Goal: Entertainment & Leisure: Consume media (video, audio)

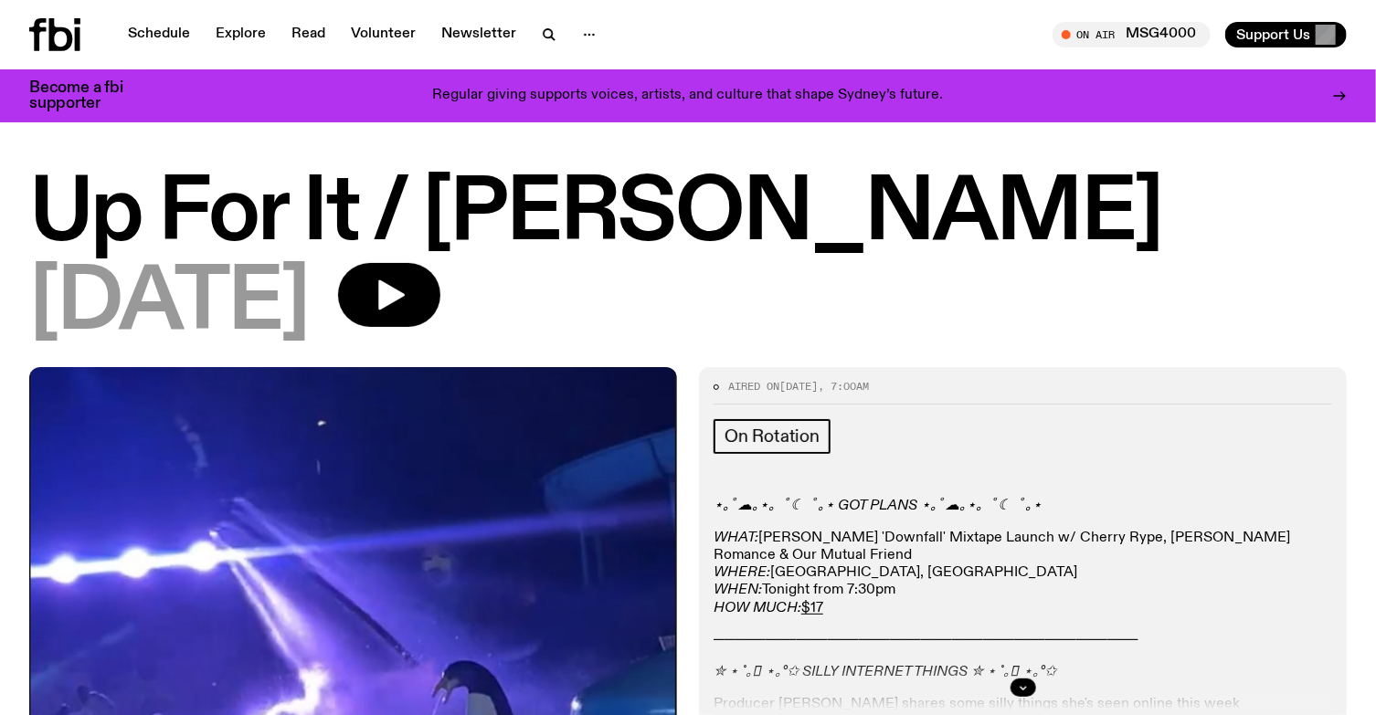
click at [194, 203] on h1 "Up For It / [PERSON_NAME]" at bounding box center [687, 215] width 1317 height 82
click at [252, 34] on link "Explore" at bounding box center [241, 35] width 72 height 26
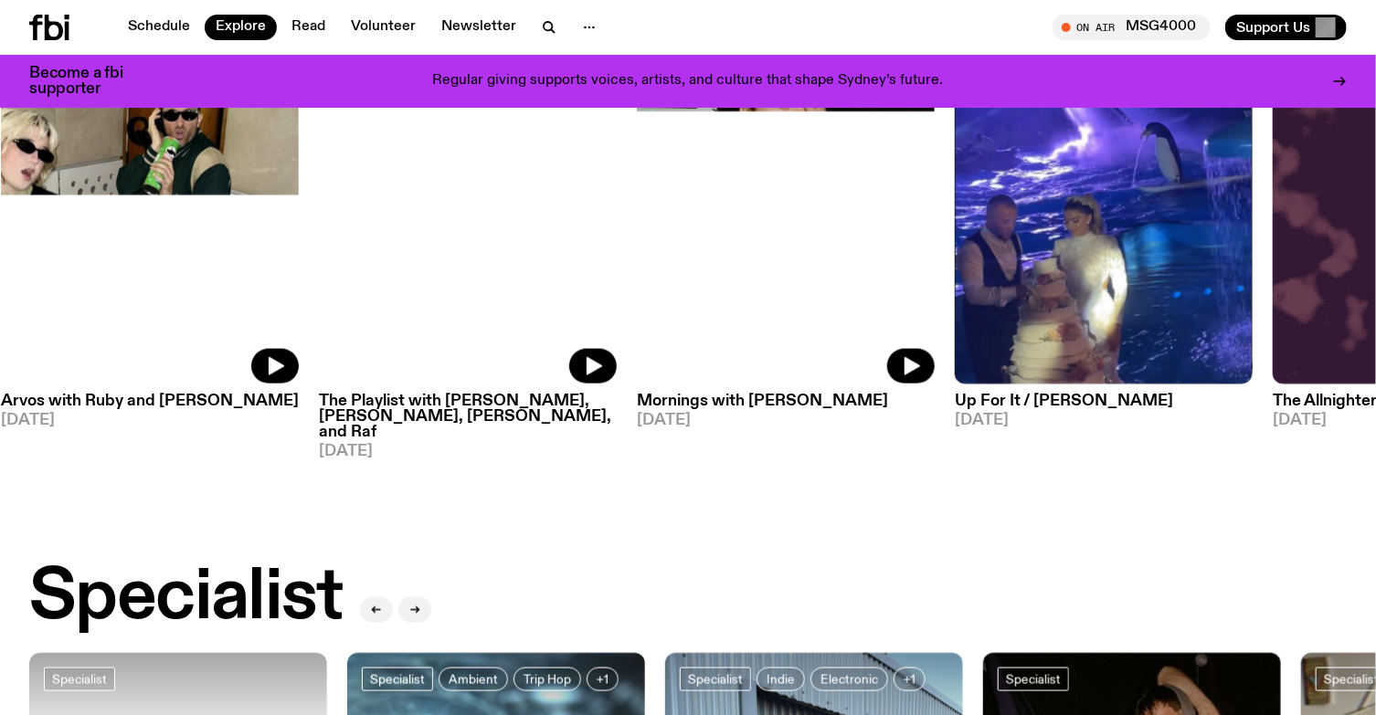
scroll to position [913, 0]
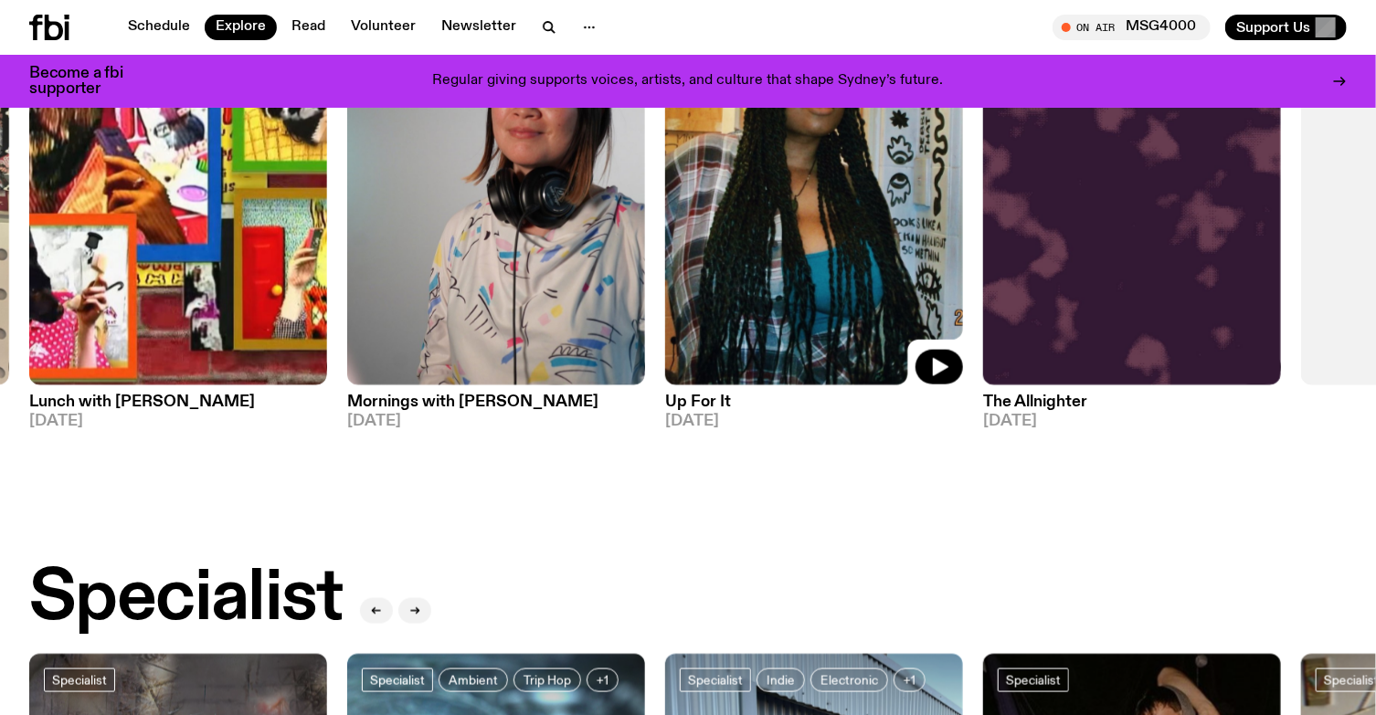
click at [760, 255] on img at bounding box center [814, 186] width 298 height 397
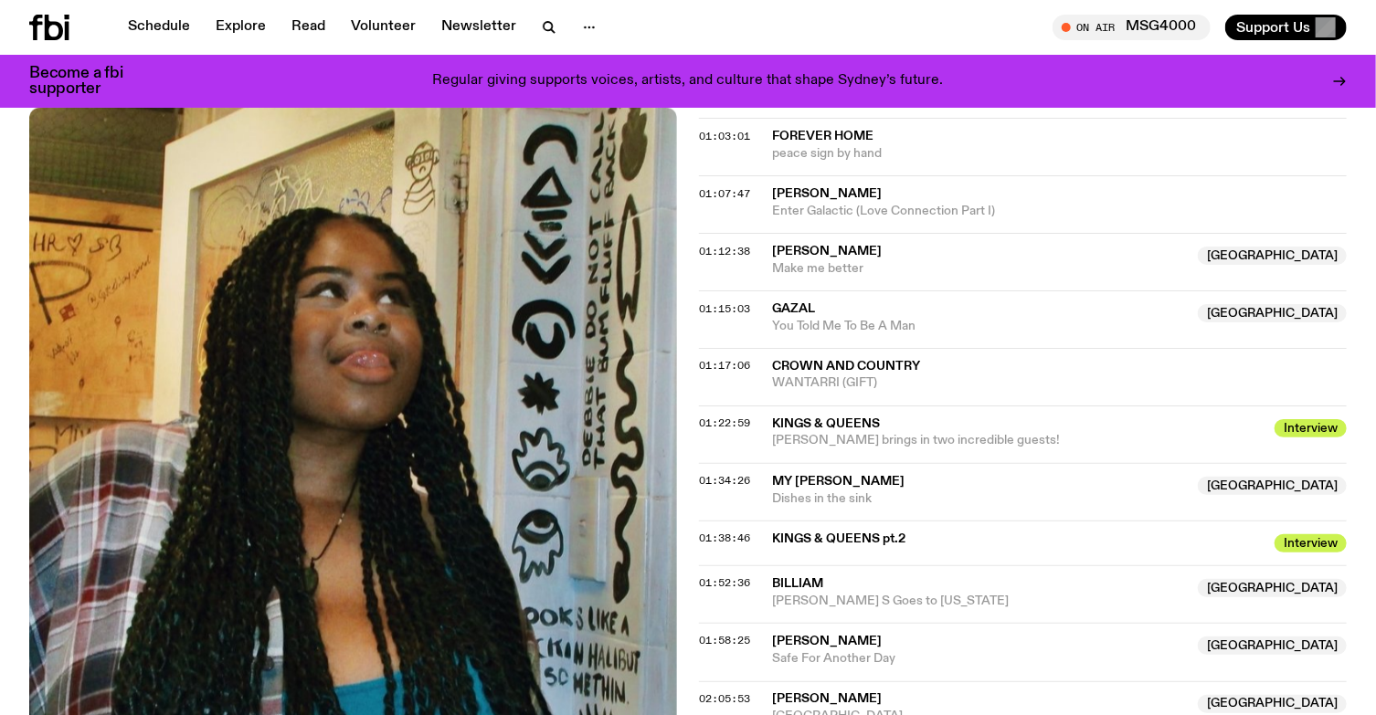
scroll to position [1377, 0]
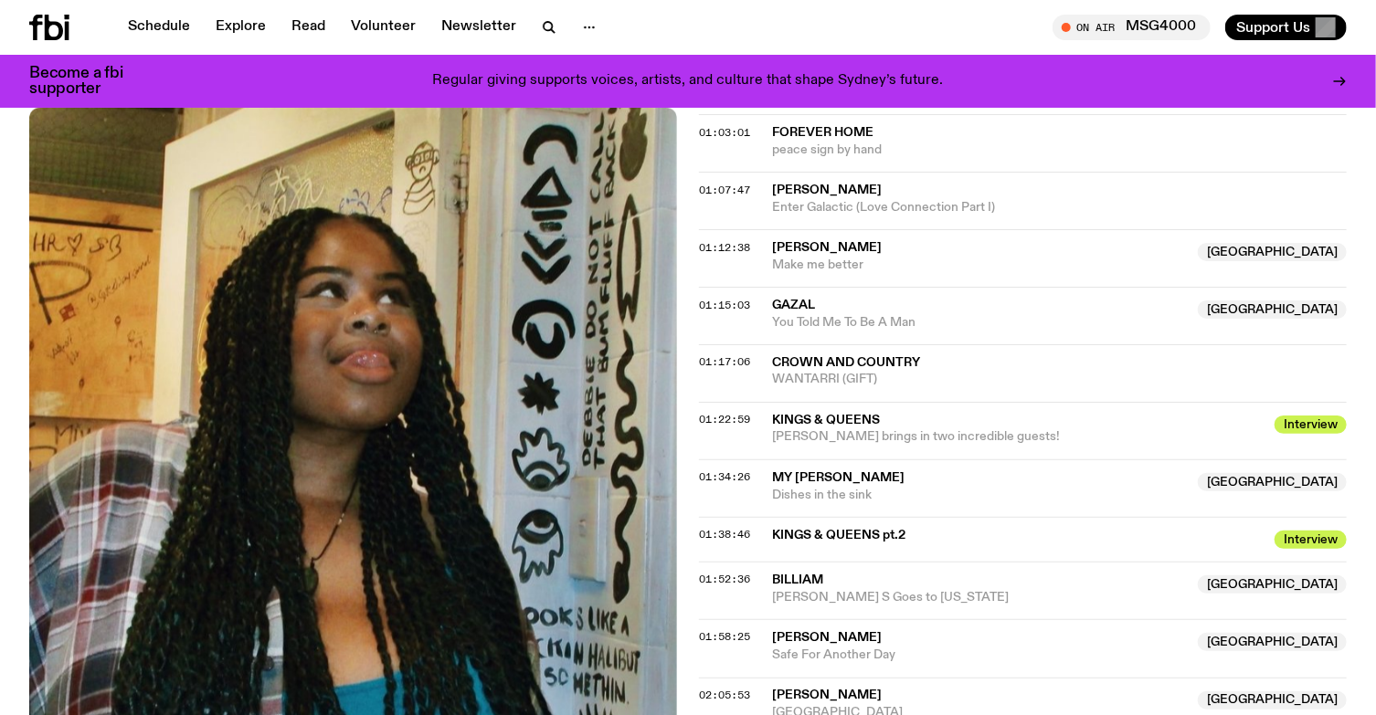
click at [712, 460] on div "01:22:59 KINGS & QUEENS Interview [PERSON_NAME] brings in two incredible guests…" at bounding box center [1023, 489] width 648 height 58
click at [727, 419] on span "01:22:59" at bounding box center [724, 420] width 51 height 15
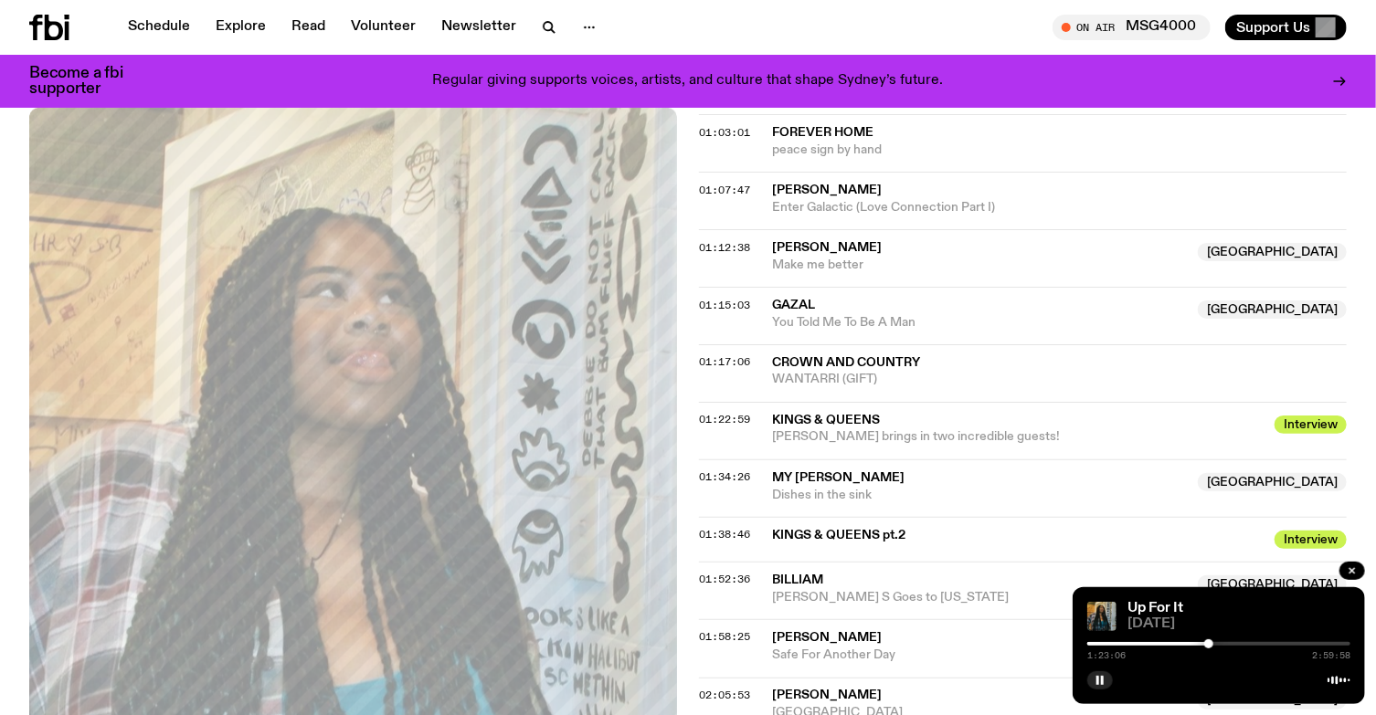
click at [1342, 679] on icon at bounding box center [1338, 680] width 23 height 15
click at [1159, 606] on link "Up For It" at bounding box center [1155, 608] width 56 height 15
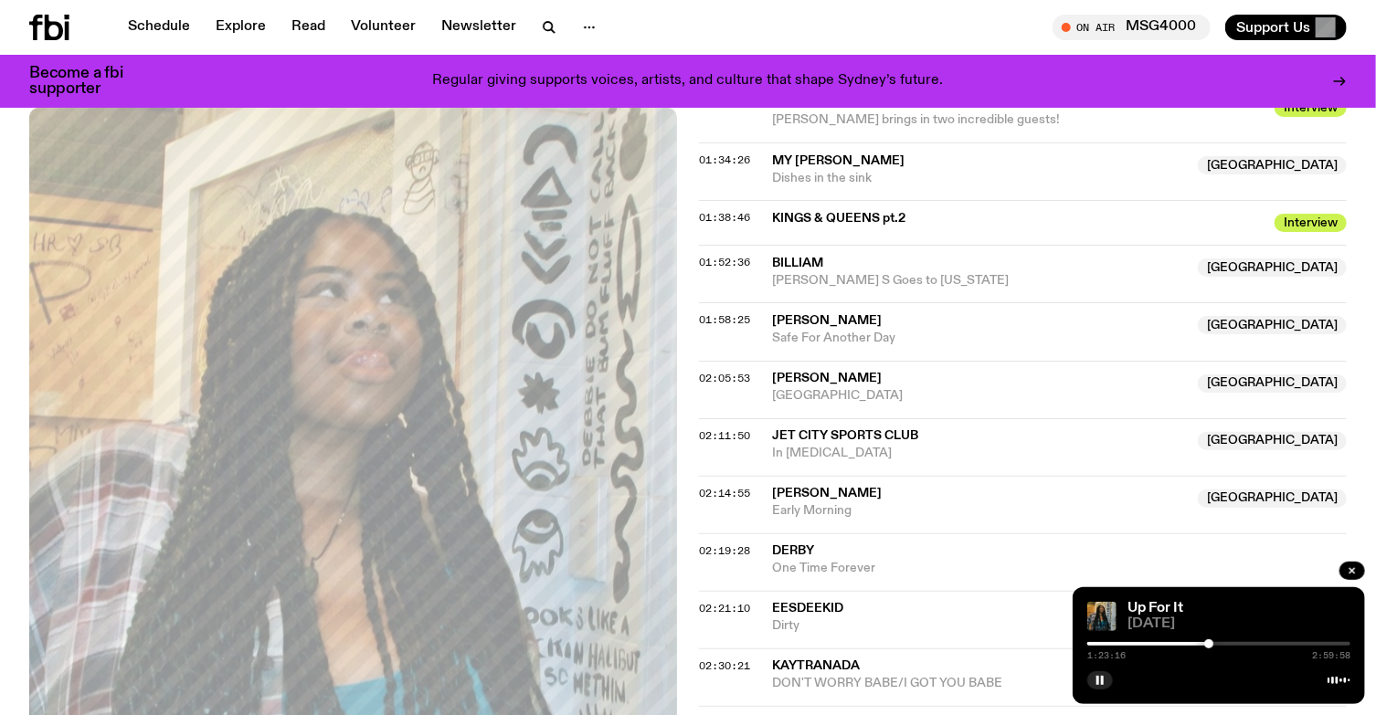
scroll to position [1621, 0]
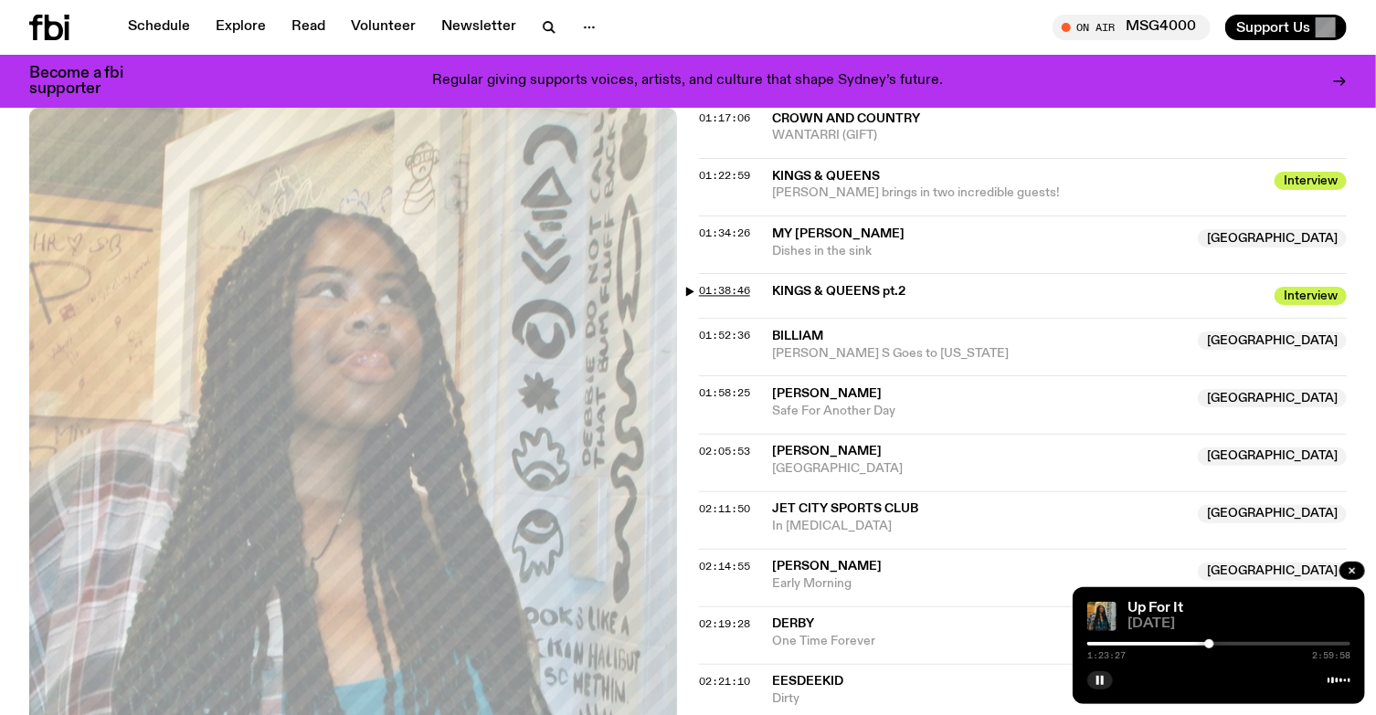
click at [709, 287] on span "01:38:46" at bounding box center [724, 291] width 51 height 15
drag, startPoint x: 724, startPoint y: 288, endPoint x: 712, endPoint y: 288, distance: 12.8
click at [712, 288] on span "01:38:46" at bounding box center [724, 291] width 51 height 15
drag, startPoint x: 712, startPoint y: 288, endPoint x: 1102, endPoint y: 682, distance: 554.9
click at [1102, 682] on rect "button" at bounding box center [1102, 680] width 3 height 9
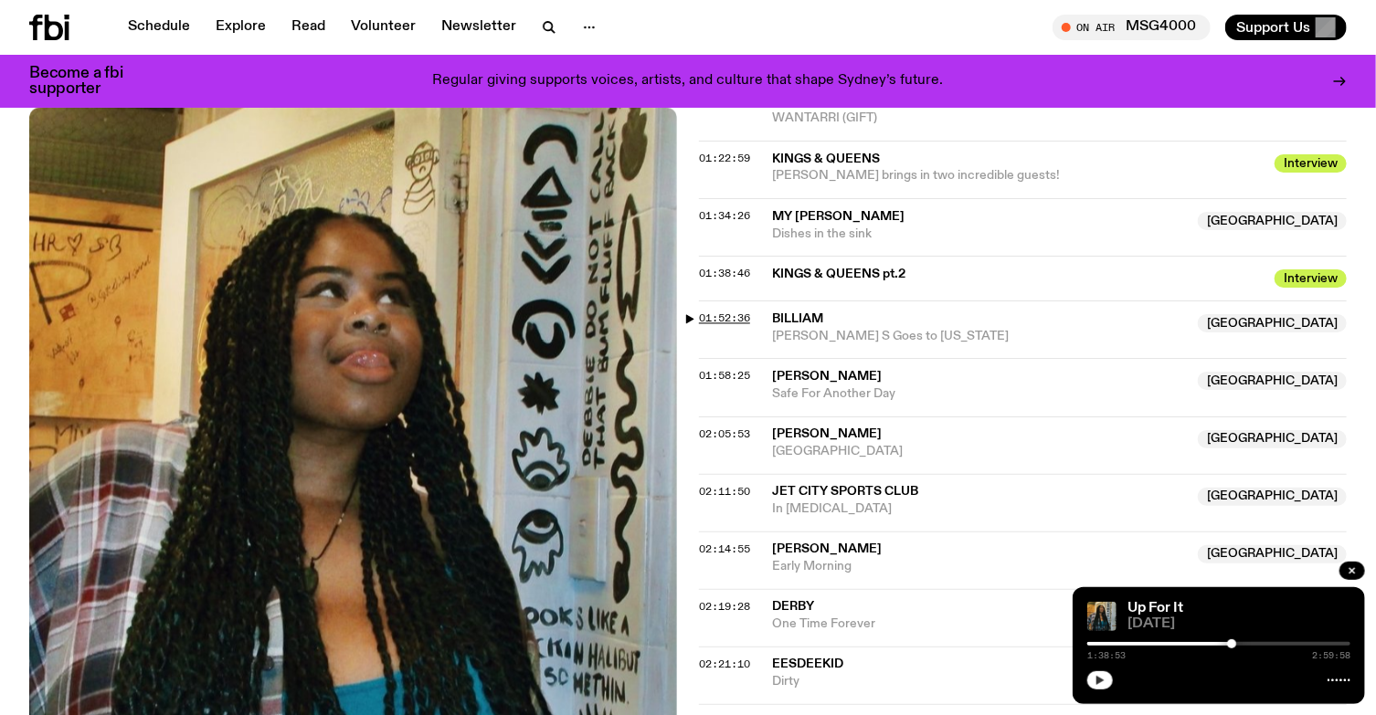
scroll to position [1637, 0]
click at [731, 275] on span "01:38:46" at bounding box center [724, 275] width 51 height 15
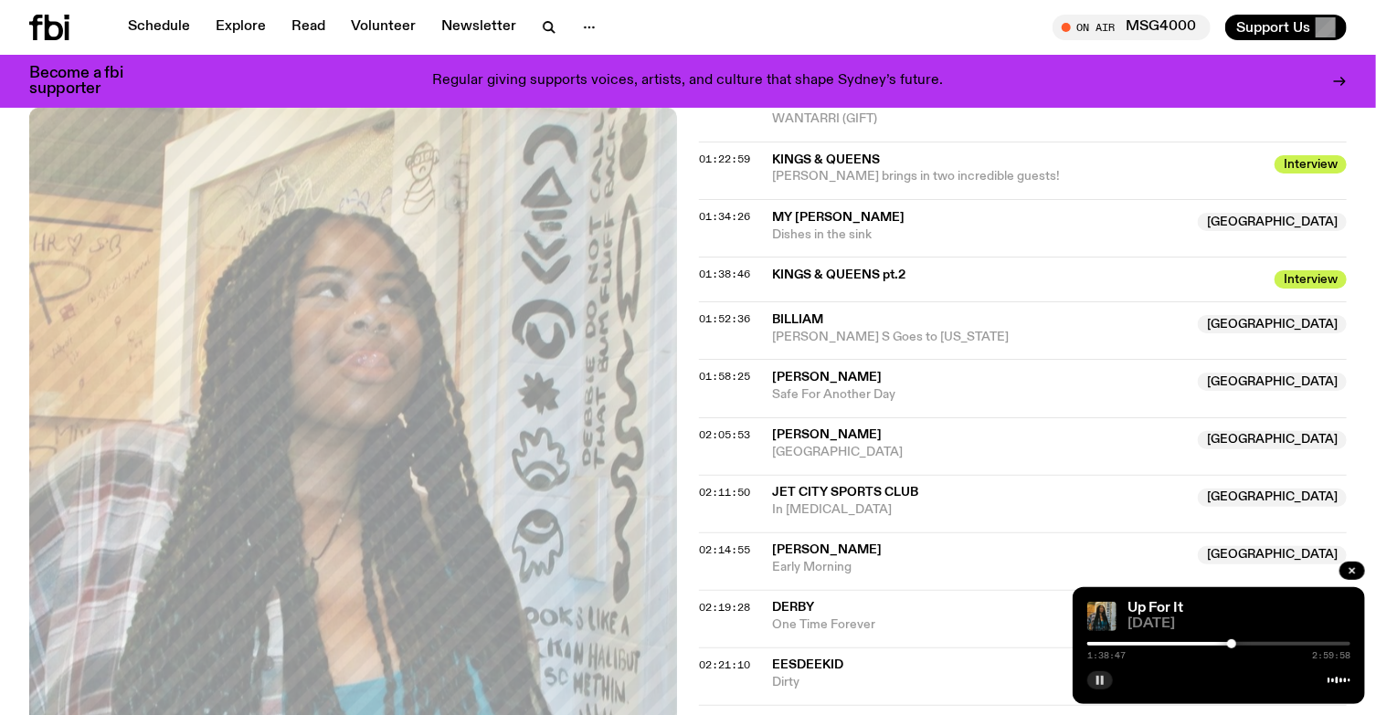
click at [1106, 675] on button "button" at bounding box center [1100, 680] width 26 height 18
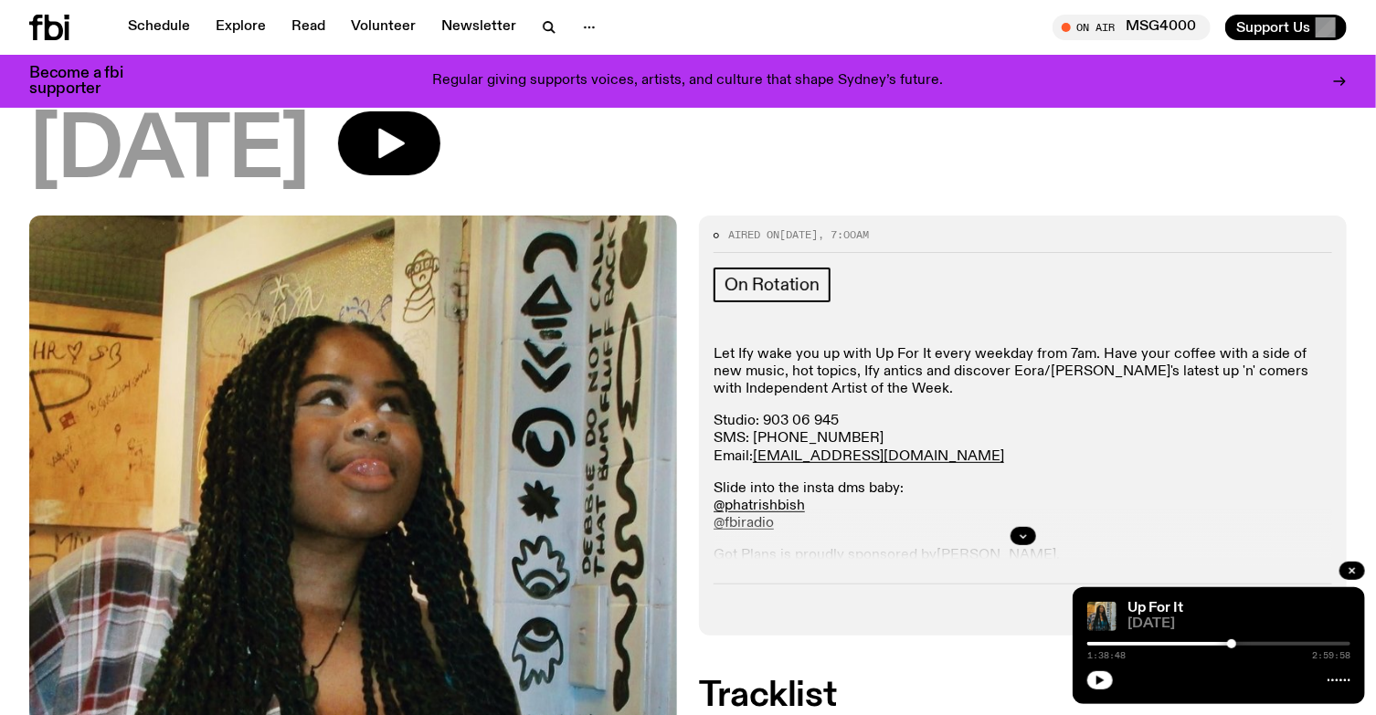
scroll to position [155, 0]
